Goal: Task Accomplishment & Management: Manage account settings

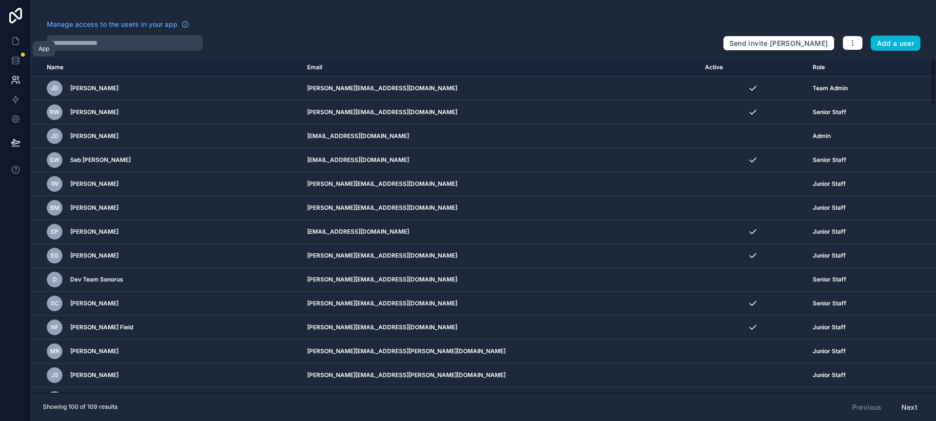
click at [6, 43] on link at bounding box center [15, 40] width 31 height 19
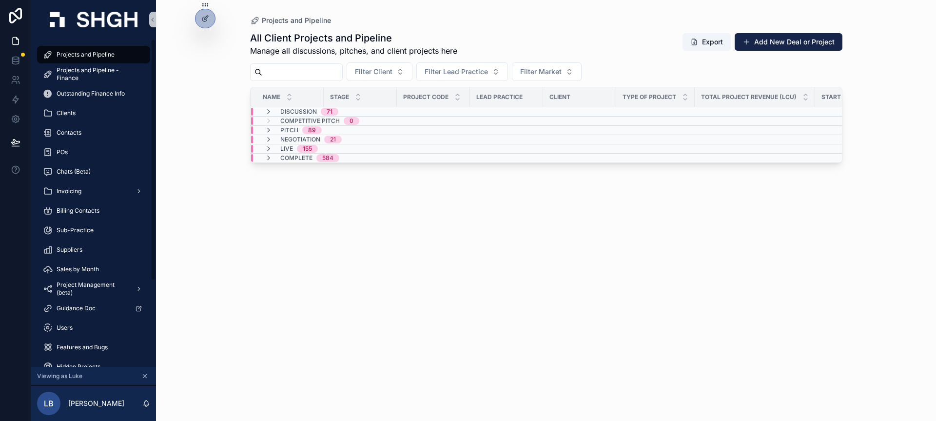
click at [402, 213] on div "All Client Projects and Pipeline Manage all discussions, pitches, and client pr…" at bounding box center [546, 217] width 592 height 384
click at [370, 241] on div "All Client Projects and Pipeline Manage all discussions, pitches, and client pr…" at bounding box center [546, 217] width 592 height 384
click at [329, 68] on input "scrollable content" at bounding box center [302, 72] width 80 height 14
type input "*********"
click at [344, 138] on div "Negotiation 1" at bounding box center [301, 139] width 97 height 8
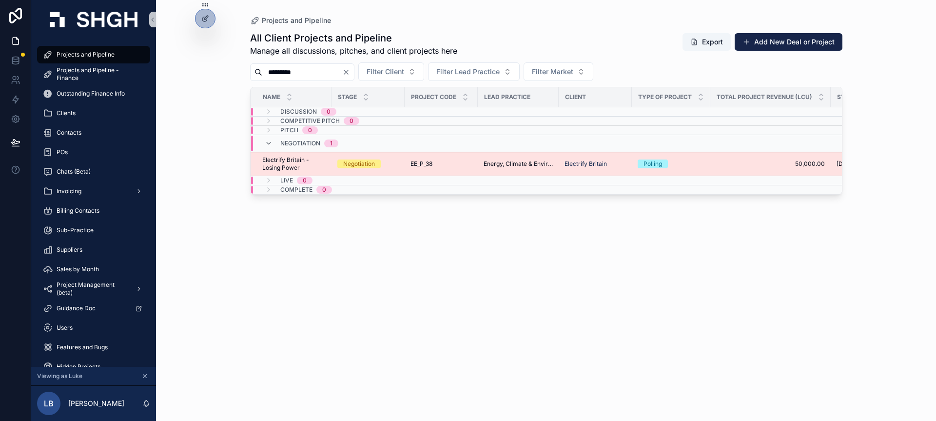
click at [449, 161] on div "EE_P_38 EE_P_38" at bounding box center [440, 164] width 61 height 8
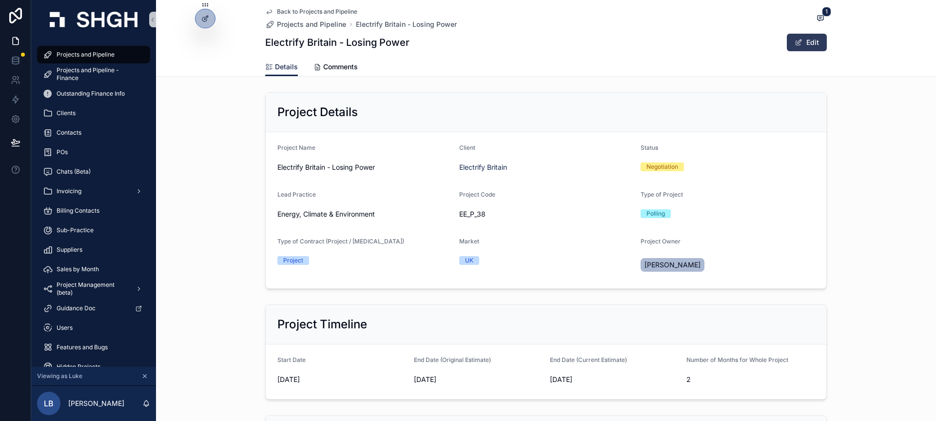
click at [813, 46] on button "Edit" at bounding box center [806, 43] width 40 height 18
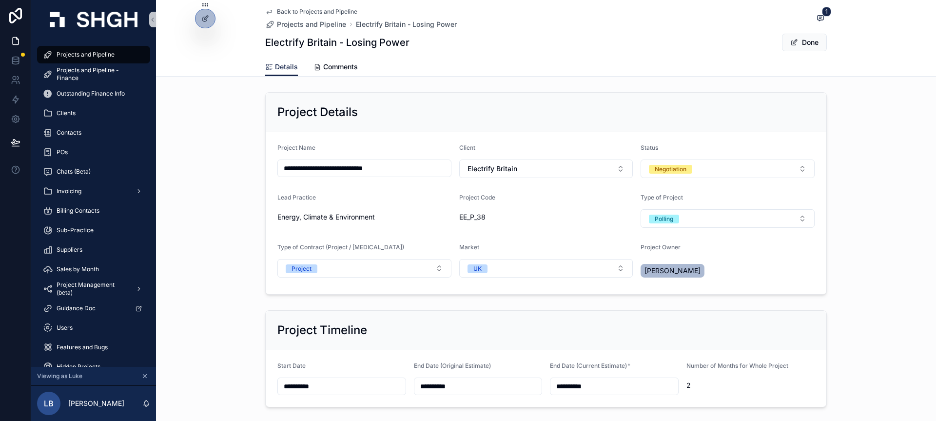
click at [403, 170] on input "**********" at bounding box center [364, 168] width 173 height 14
type input "**********"
click at [809, 44] on button "Done" at bounding box center [804, 43] width 45 height 18
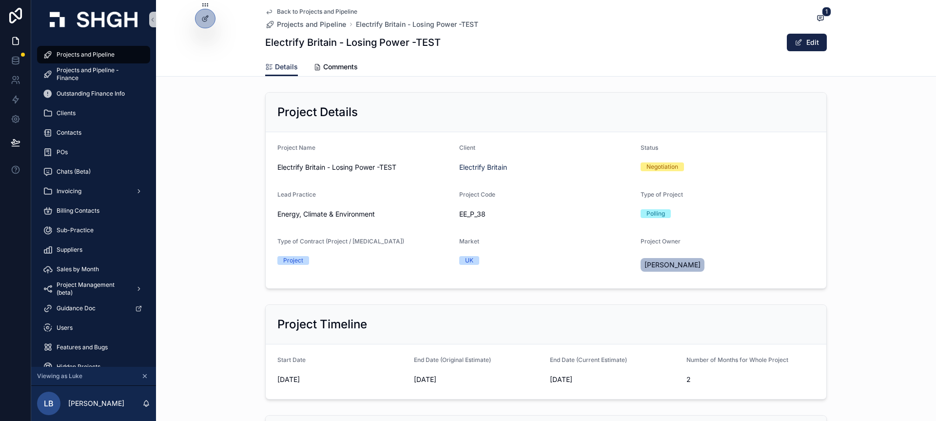
click at [568, 178] on form "Project Name Electrify [GEOGRAPHIC_DATA] - Losing Power -TEST Client Electrify …" at bounding box center [546, 210] width 560 height 156
click at [824, 7] on span "1" at bounding box center [826, 12] width 9 height 10
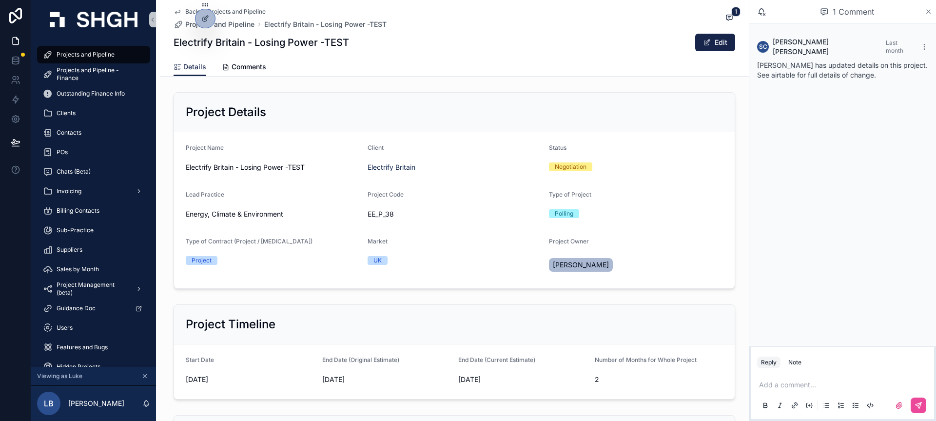
click at [928, 10] on icon "scrollable content" at bounding box center [927, 12] width 7 height 8
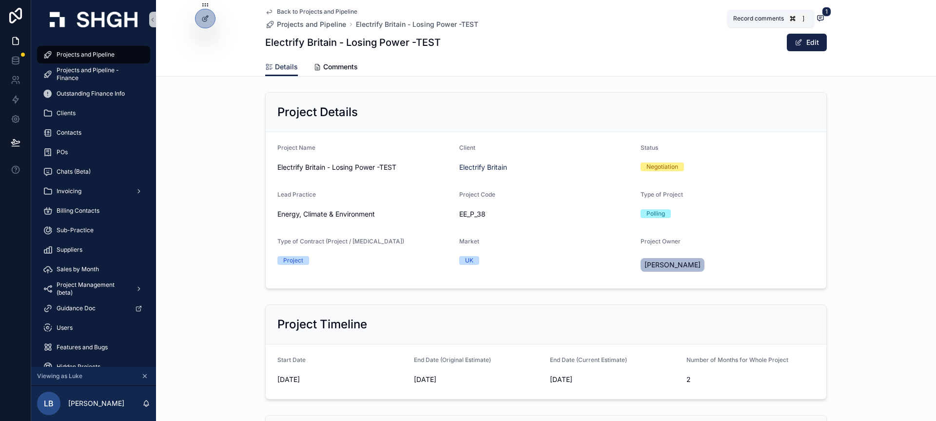
click at [823, 20] on icon "scrollable content" at bounding box center [820, 18] width 8 height 8
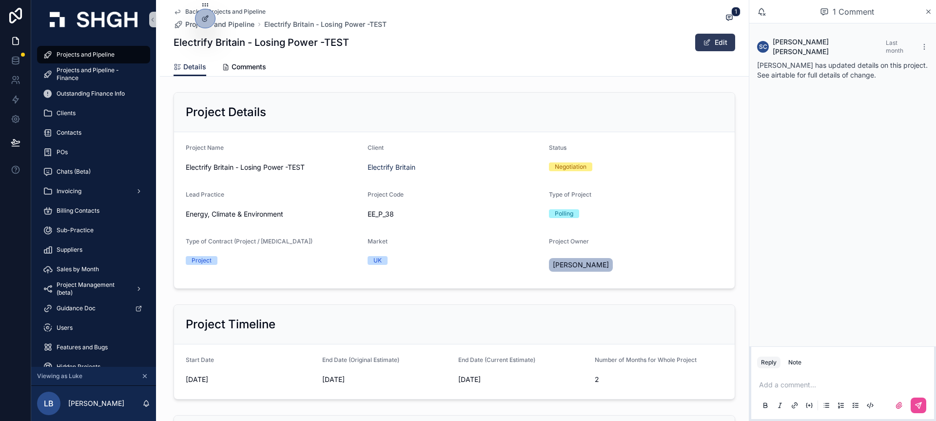
click at [722, 38] on button "Edit" at bounding box center [715, 43] width 40 height 18
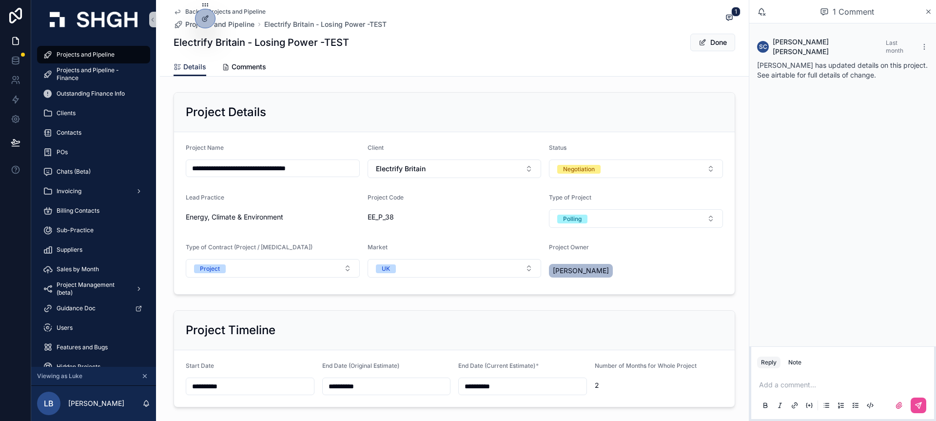
click at [327, 164] on input "**********" at bounding box center [272, 168] width 173 height 14
type input "**********"
click at [716, 38] on span "Done" at bounding box center [712, 43] width 45 height 18
click at [718, 43] on button "Done" at bounding box center [712, 43] width 45 height 18
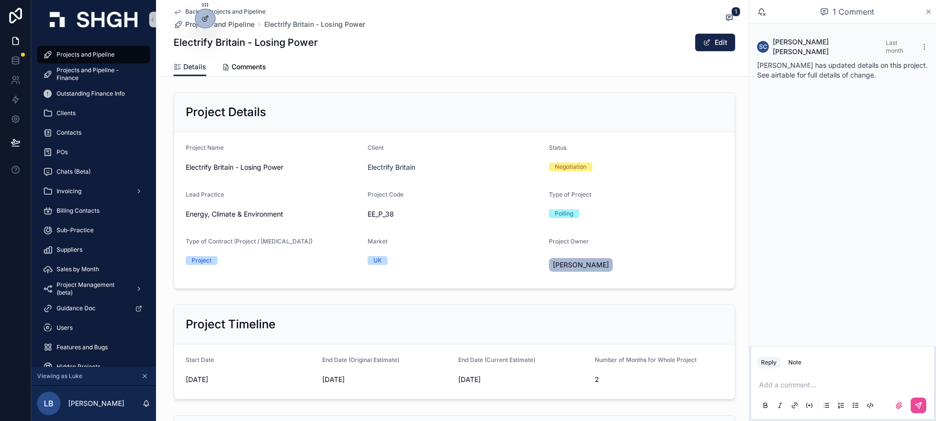
click at [930, 11] on icon "scrollable content" at bounding box center [927, 12] width 7 height 8
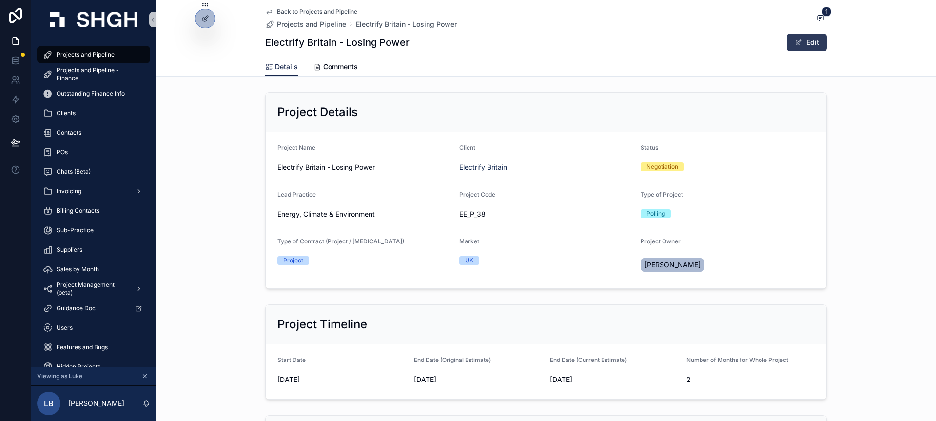
click at [817, 44] on button "Edit" at bounding box center [806, 43] width 40 height 18
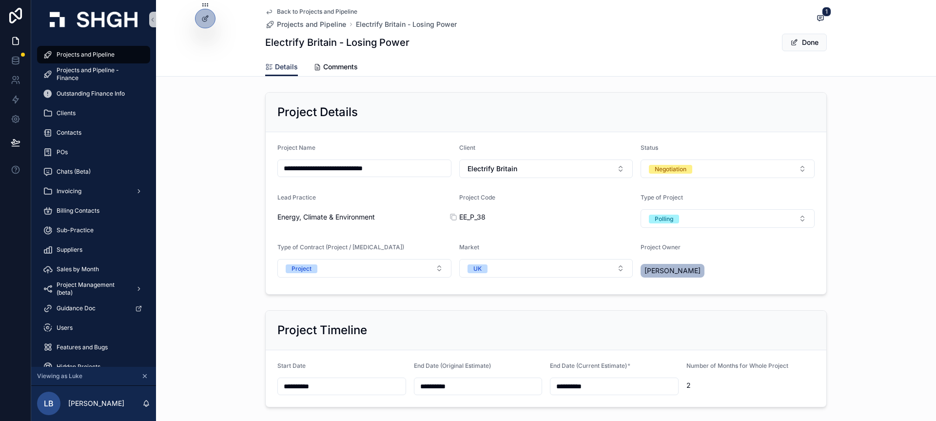
click at [483, 217] on span "EE_P_38" at bounding box center [546, 217] width 174 height 10
click at [446, 217] on div "Energy, Climate & Environment" at bounding box center [364, 217] width 174 height 10
click at [794, 39] on span "scrollable content" at bounding box center [794, 42] width 8 height 8
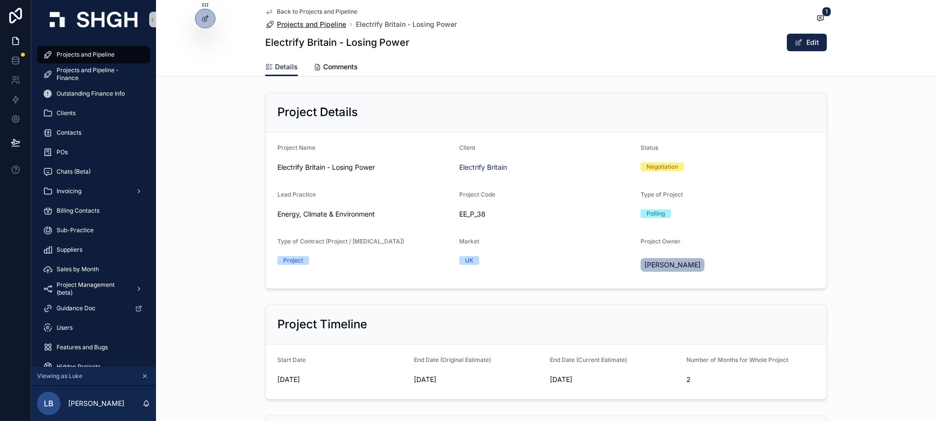
click at [297, 20] on span "Projects and Pipeline" at bounding box center [311, 24] width 69 height 10
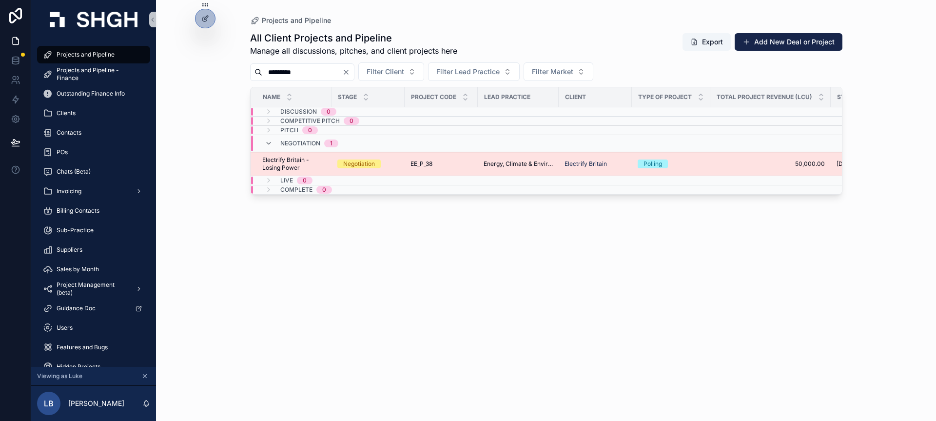
click at [441, 161] on div "EE_P_38 EE_P_38" at bounding box center [440, 164] width 61 height 8
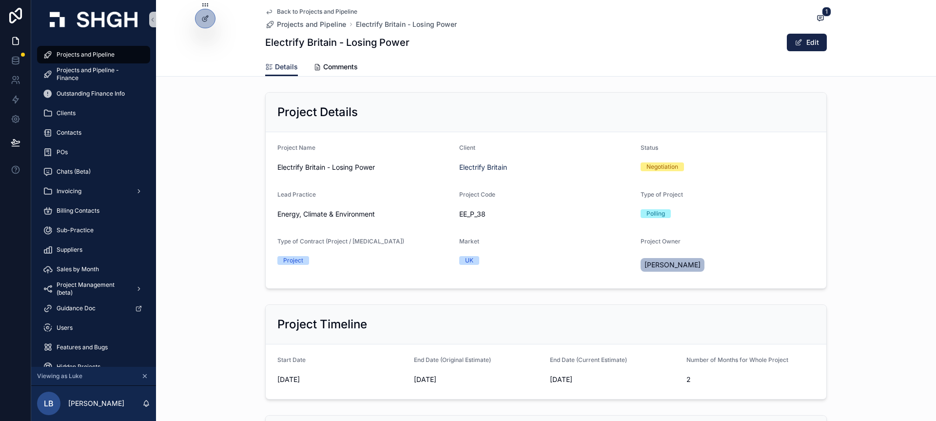
click at [222, 165] on div "Project Details Project Name Electrify [GEOGRAPHIC_DATA] - Losing Power Client …" at bounding box center [546, 190] width 780 height 204
